Goal: Information Seeking & Learning: Learn about a topic

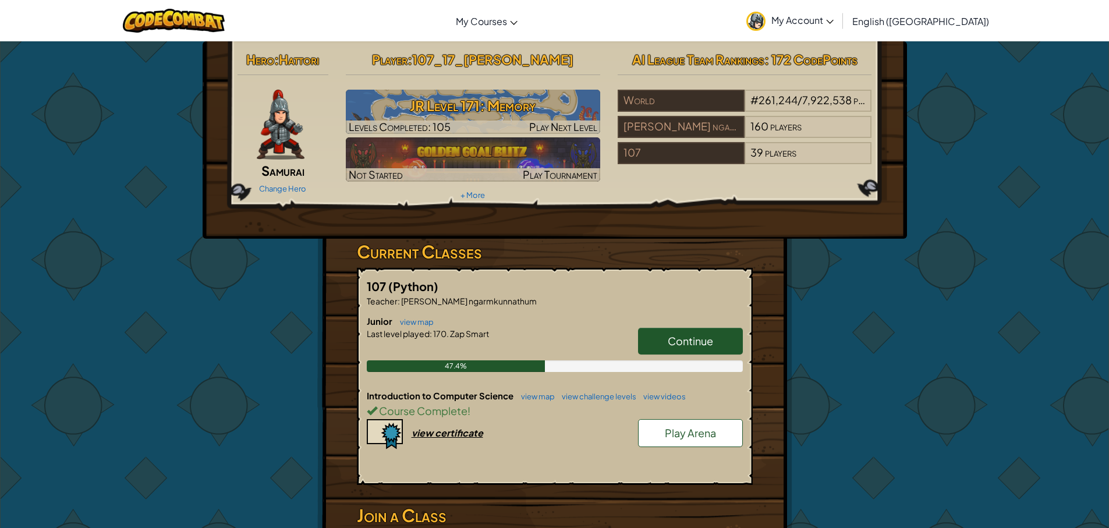
click at [677, 434] on span "Play Arena" at bounding box center [690, 432] width 51 height 13
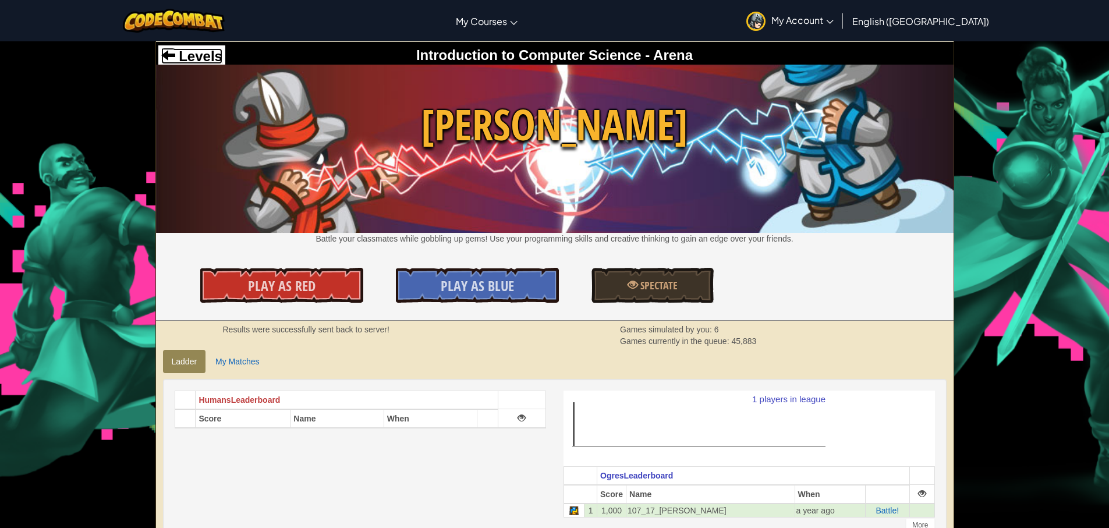
click at [180, 57] on span "Levels" at bounding box center [198, 56] width 47 height 16
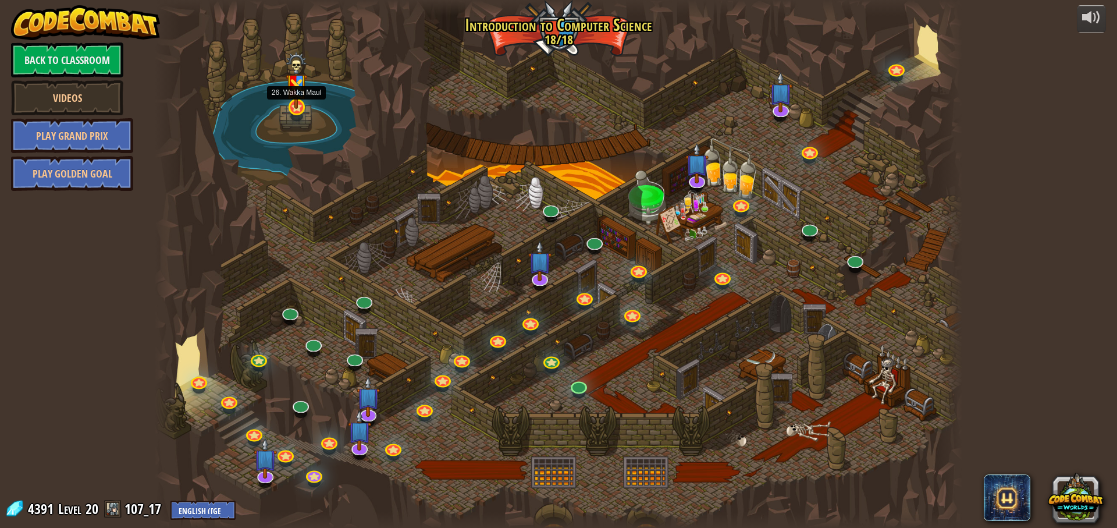
click at [299, 102] on img at bounding box center [297, 80] width 22 height 57
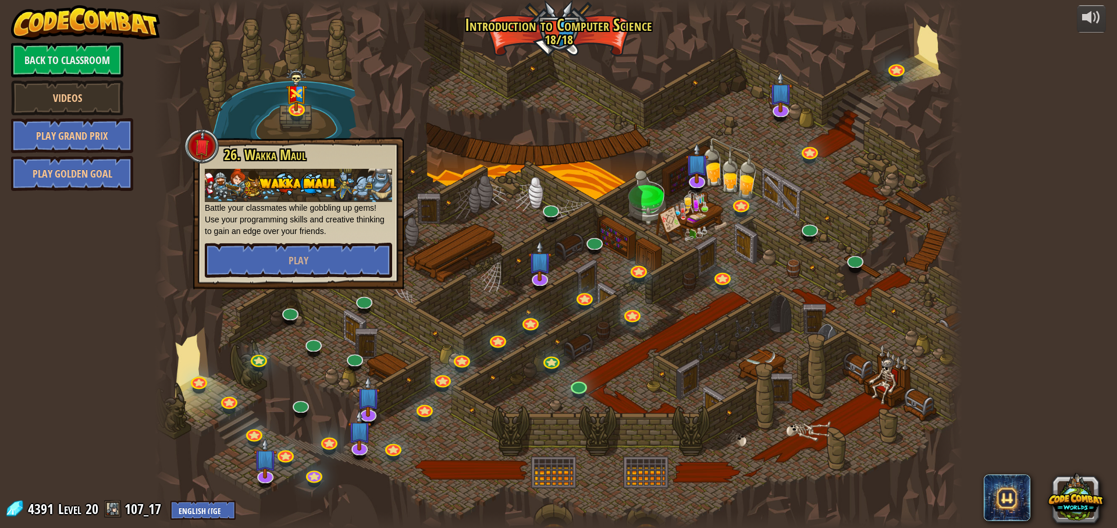
click at [73, 349] on div "powered by Back to Classroom Videos Play Grand Prix Play Golden Goal 25. Kithga…" at bounding box center [558, 264] width 1117 height 528
drag, startPoint x: 231, startPoint y: 83, endPoint x: 588, endPoint y: 176, distance: 369.4
click at [236, 83] on div at bounding box center [559, 264] width 808 height 528
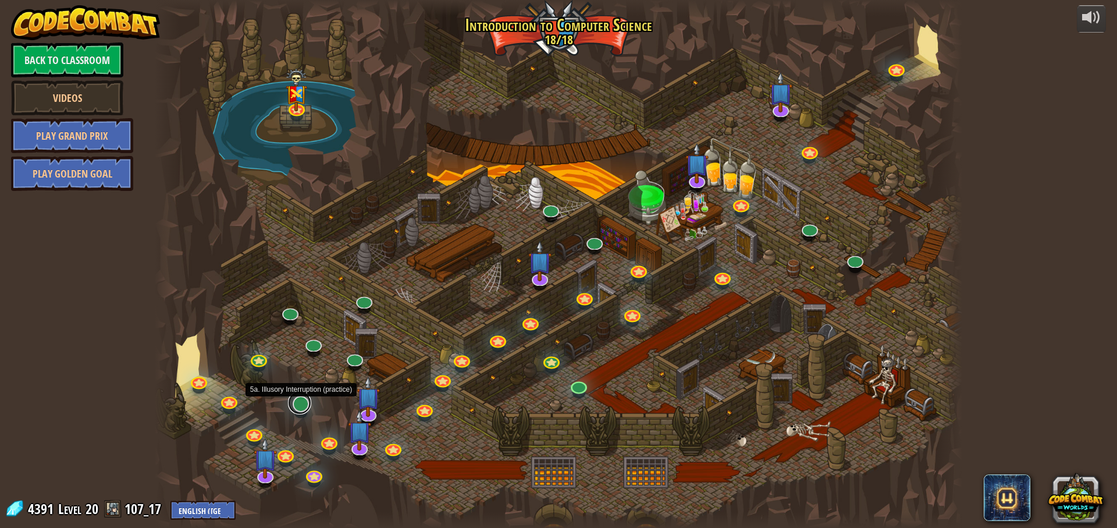
click at [299, 407] on link at bounding box center [299, 402] width 23 height 23
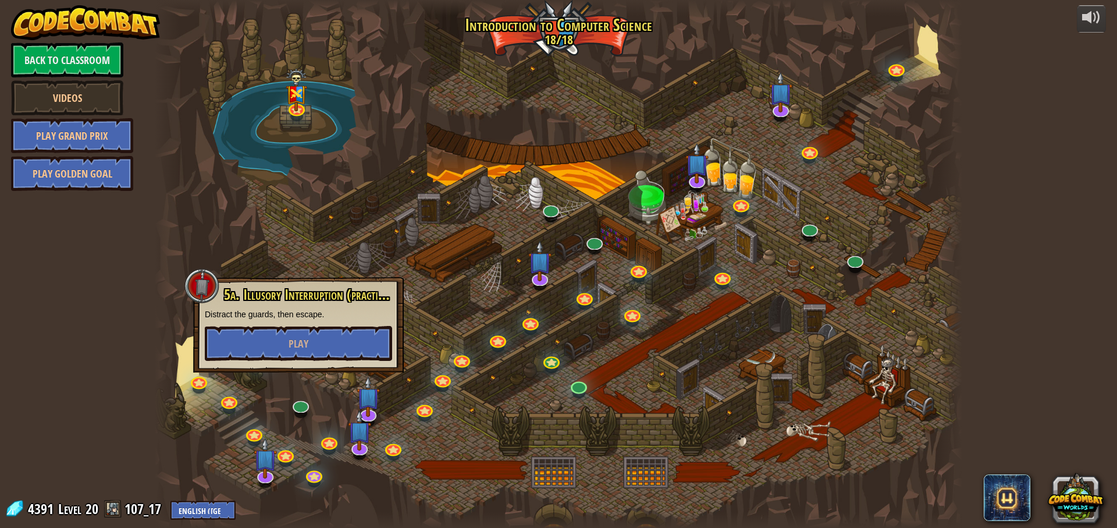
click at [149, 446] on div "powered by Back to Classroom Videos Play Grand Prix Play Golden Goal 25. Kithga…" at bounding box center [558, 264] width 1117 height 528
click at [44, 276] on div "powered by Back to Classroom Videos Play Grand Prix Play Golden Goal 25. Kithga…" at bounding box center [558, 264] width 1117 height 528
drag, startPoint x: 73, startPoint y: 484, endPoint x: 125, endPoint y: 396, distance: 102.3
click at [73, 484] on div "powered by Back to Classroom Videos Play Grand Prix Play Golden Goal 25. Kithga…" at bounding box center [558, 264] width 1117 height 528
click at [155, 333] on div at bounding box center [167, 264] width 24 height 528
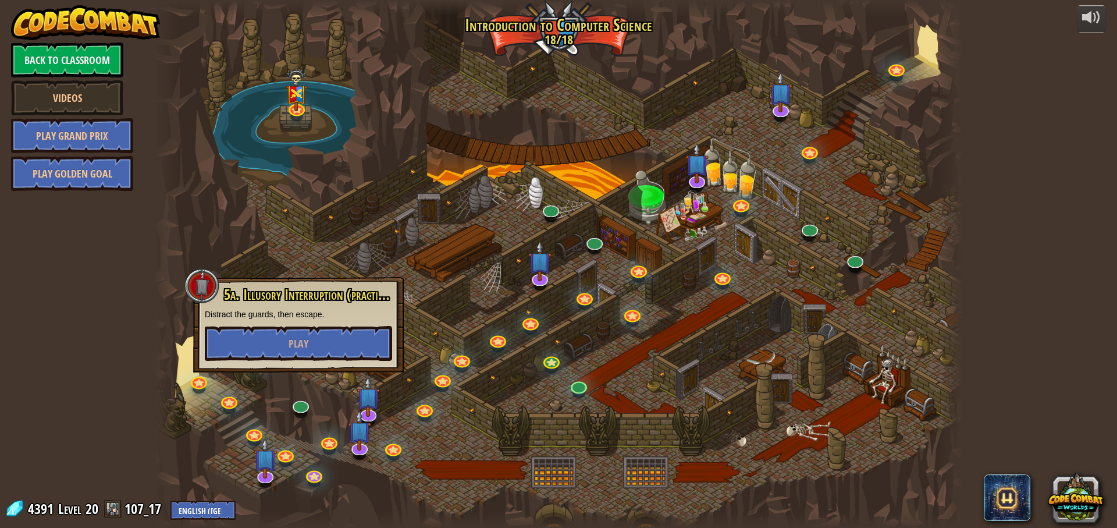
click at [287, 123] on div at bounding box center [559, 264] width 808 height 528
